Goal: Task Accomplishment & Management: Use online tool/utility

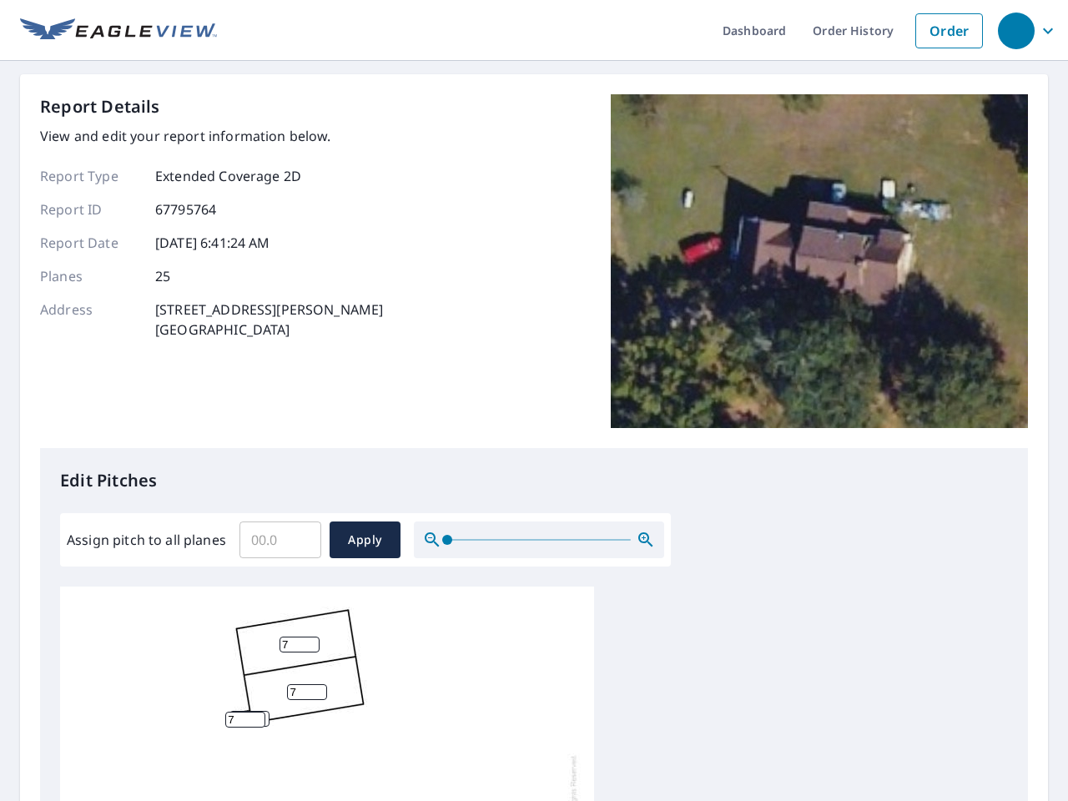
click at [534, 400] on div "Report Details View and edit your report information below. Report Type Extende…" at bounding box center [534, 271] width 988 height 354
click at [1015, 30] on div "button" at bounding box center [1016, 31] width 37 height 37
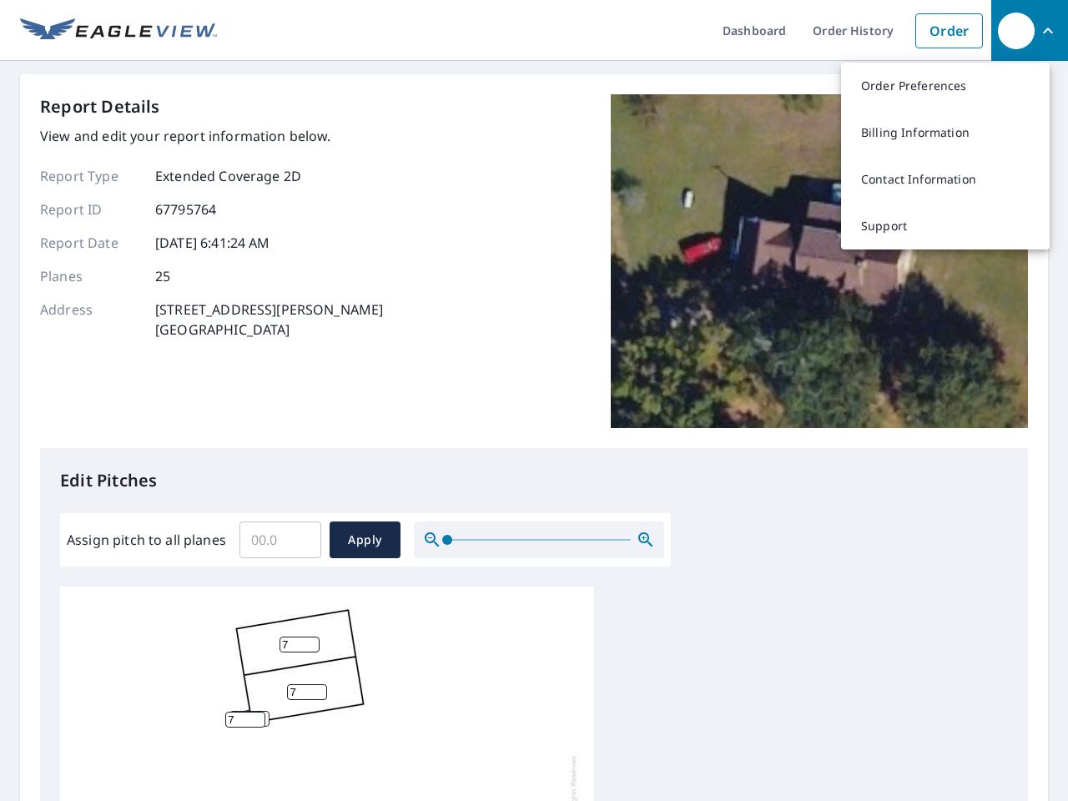
click at [280, 540] on input "Assign pitch to all planes" at bounding box center [280, 539] width 82 height 47
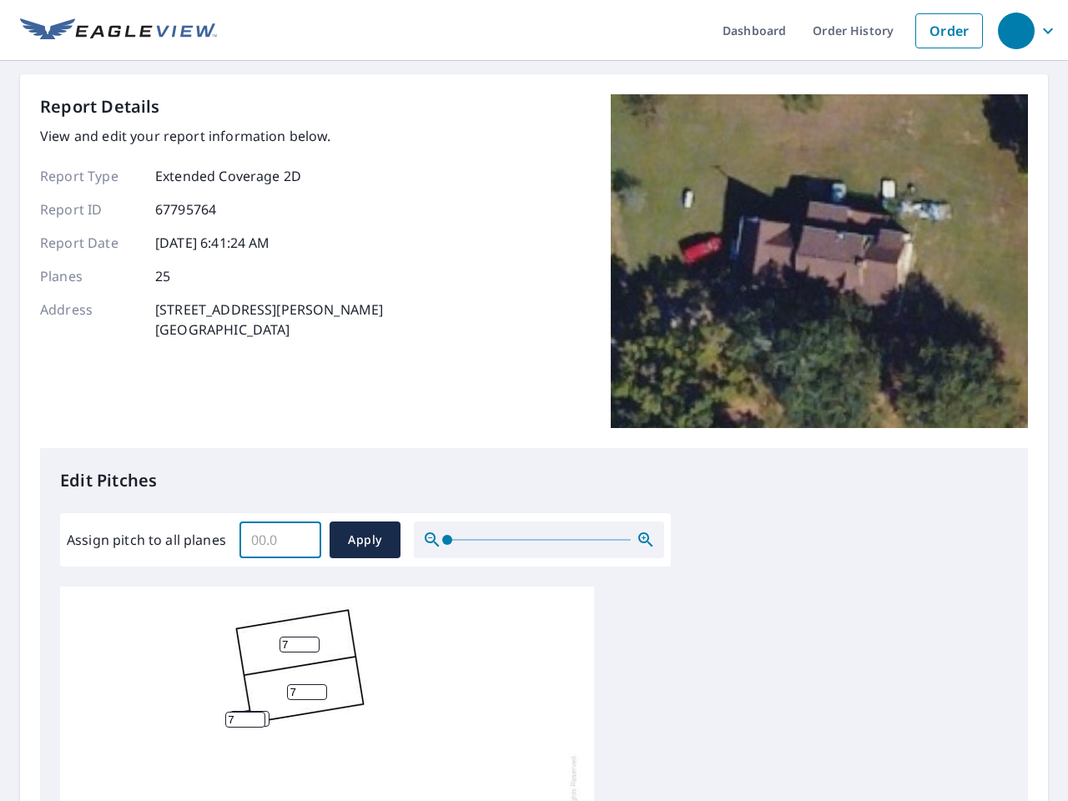
click at [365, 540] on span "Apply" at bounding box center [365, 540] width 44 height 21
click at [646, 540] on icon "button" at bounding box center [646, 540] width 20 height 20
